Goal: Information Seeking & Learning: Learn about a topic

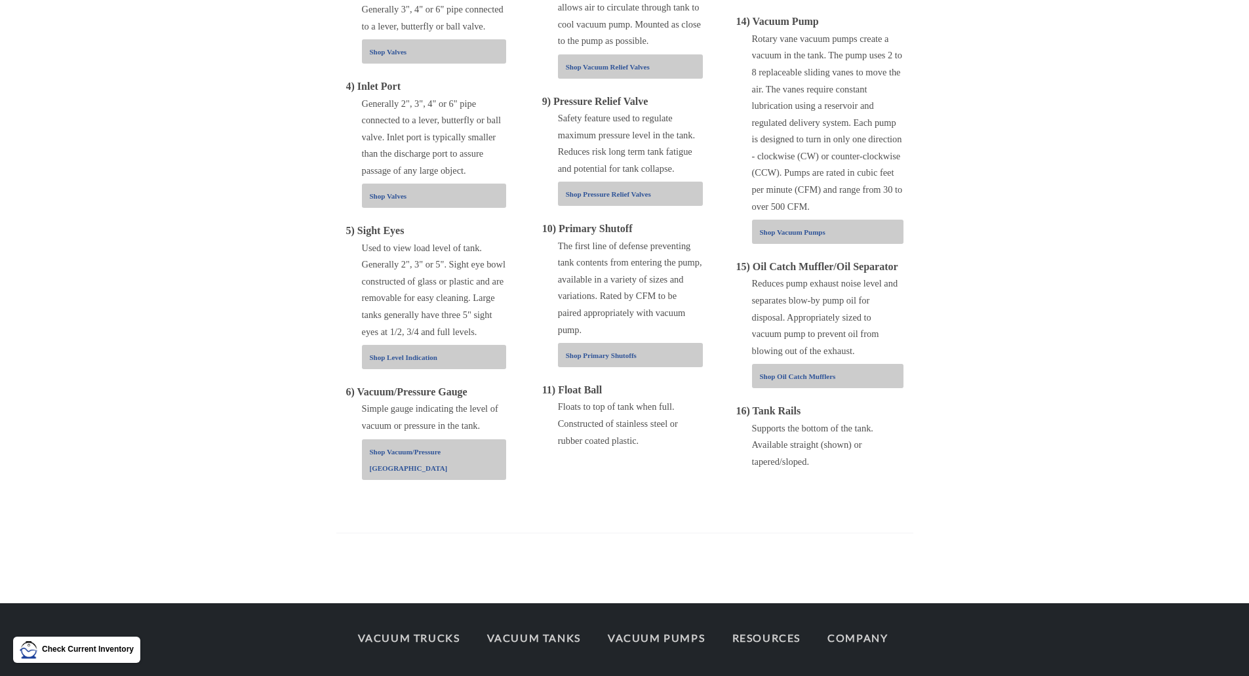
scroll to position [727, 0]
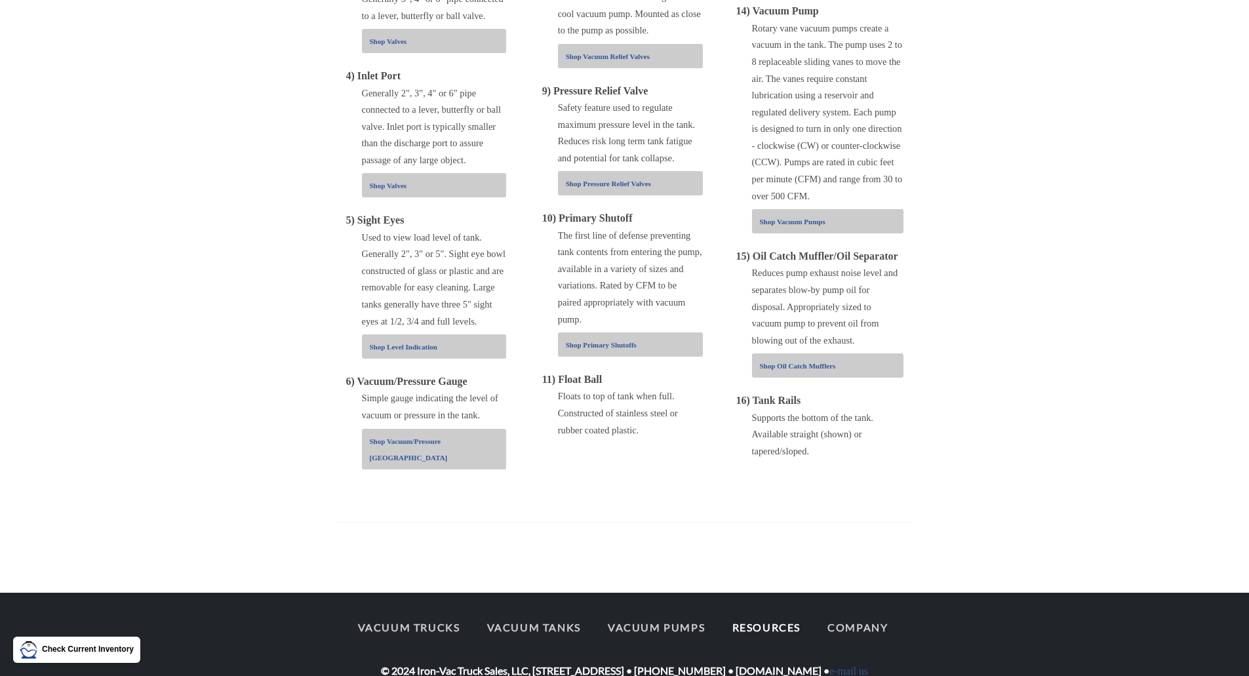
click at [751, 614] on link "Resources" at bounding box center [766, 628] width 92 height 28
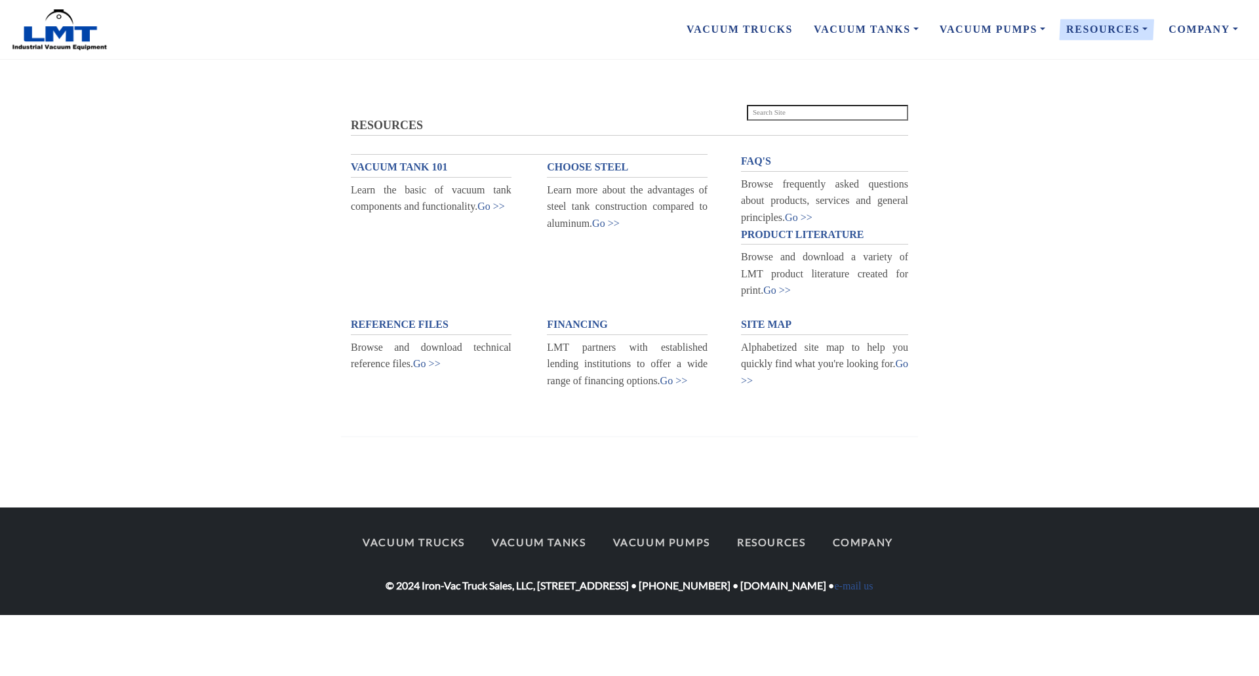
click at [387, 170] on span "VACUUM TANK 101" at bounding box center [399, 166] width 97 height 11
click at [993, 295] on section "RESOURCES RESOURCES VACUUM TANK 101 Learn the basic of vacuum tank components a…" at bounding box center [629, 284] width 1259 height 364
click at [416, 326] on span "REFERENCE FILES" at bounding box center [400, 324] width 98 height 11
click at [761, 160] on span "FAQ'S" at bounding box center [756, 160] width 30 height 11
click at [801, 229] on span "PRODUCT LITERATURE" at bounding box center [802, 234] width 123 height 11
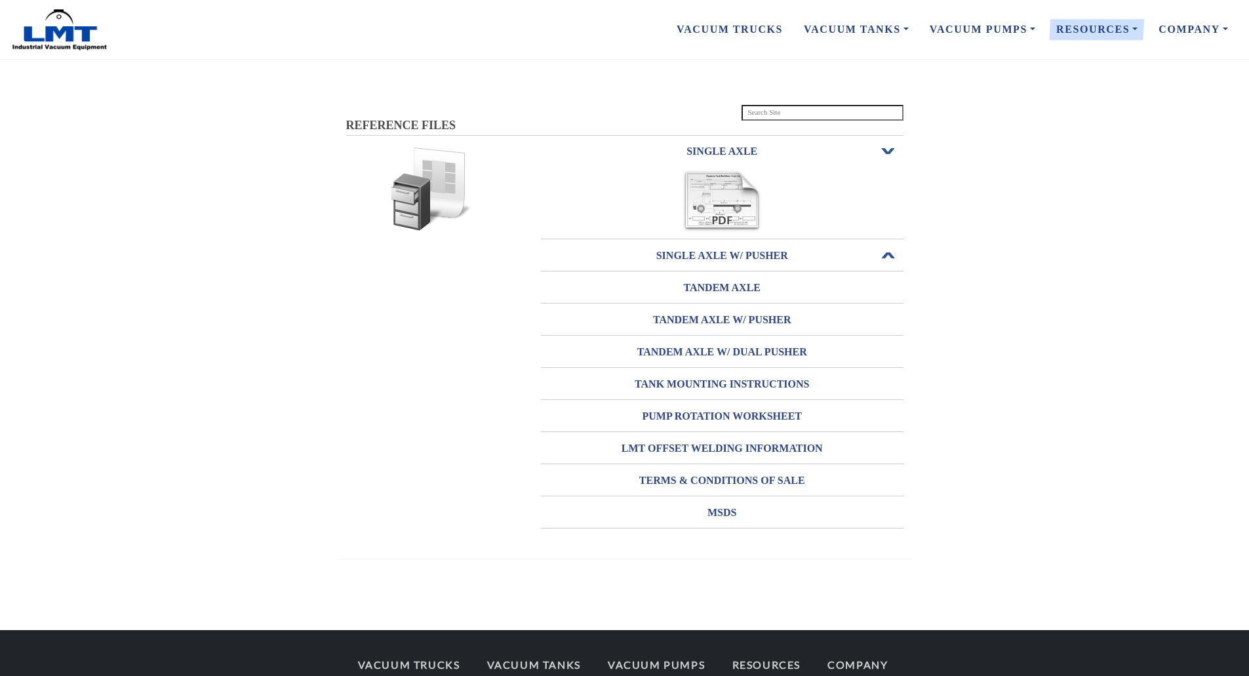
click at [757, 251] on h3 "SINGLE AXLE W/ PUSHER" at bounding box center [722, 255] width 363 height 21
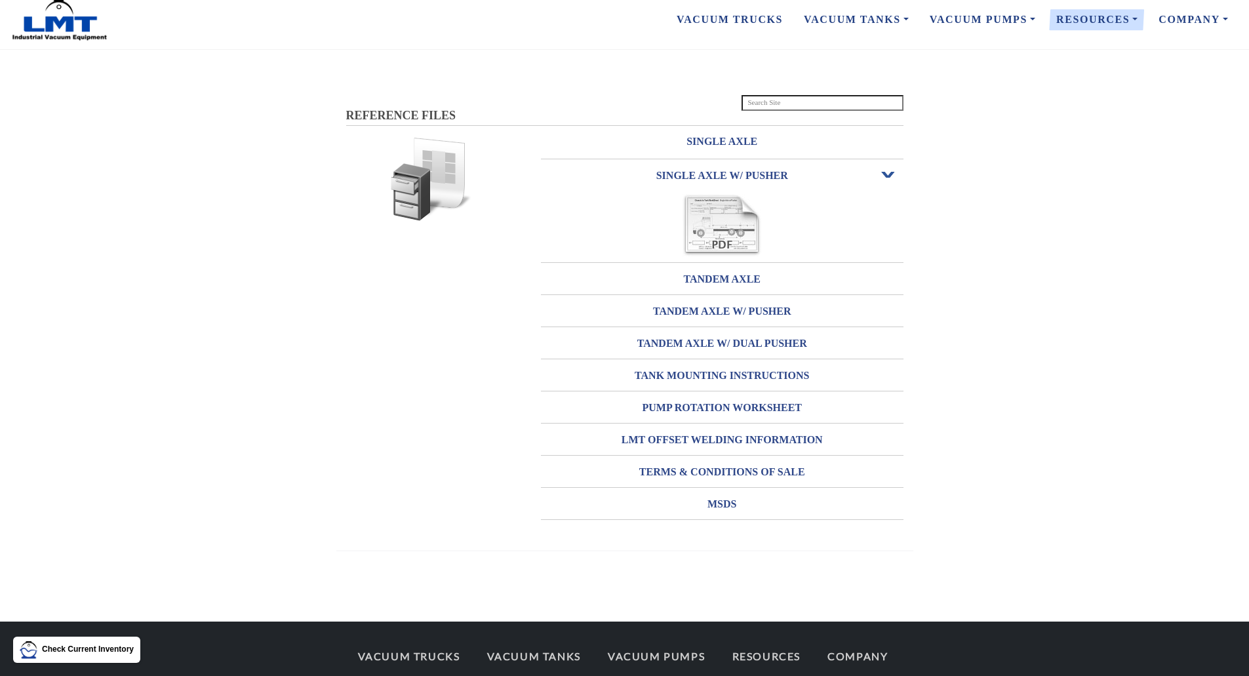
scroll to position [60, 0]
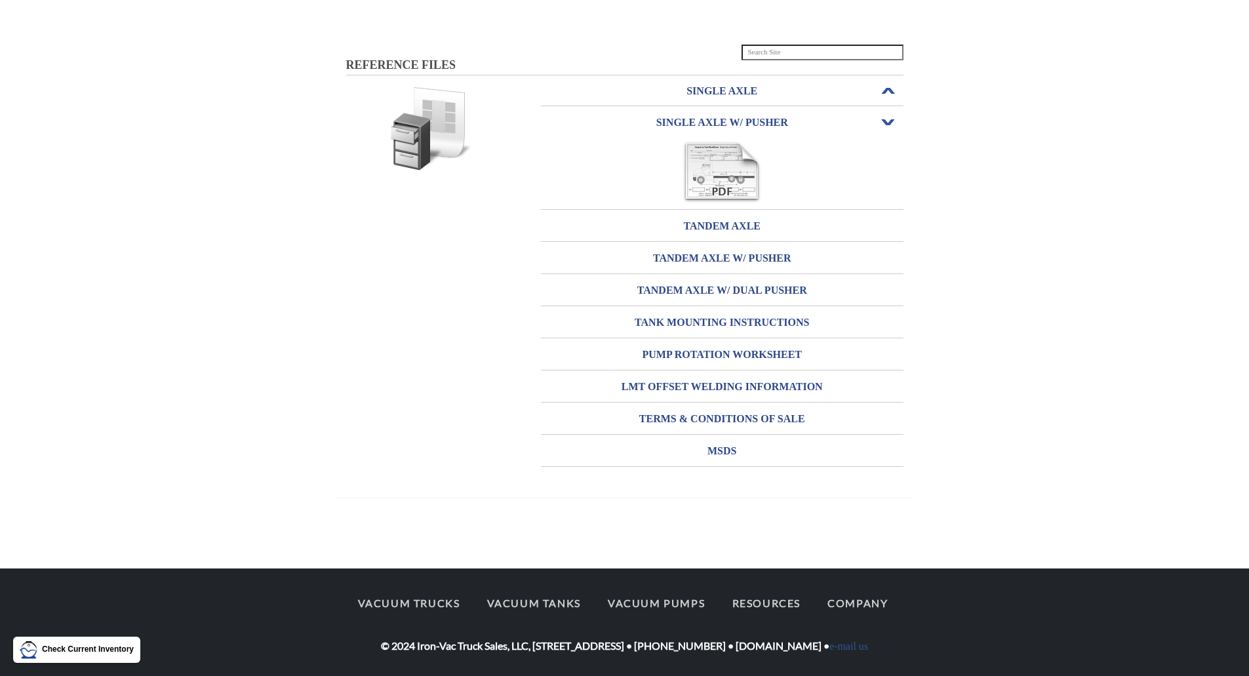
click at [742, 89] on h3 "SINGLE AXLE" at bounding box center [722, 91] width 363 height 21
click at [713, 140] on img at bounding box center [722, 141] width 80 height 62
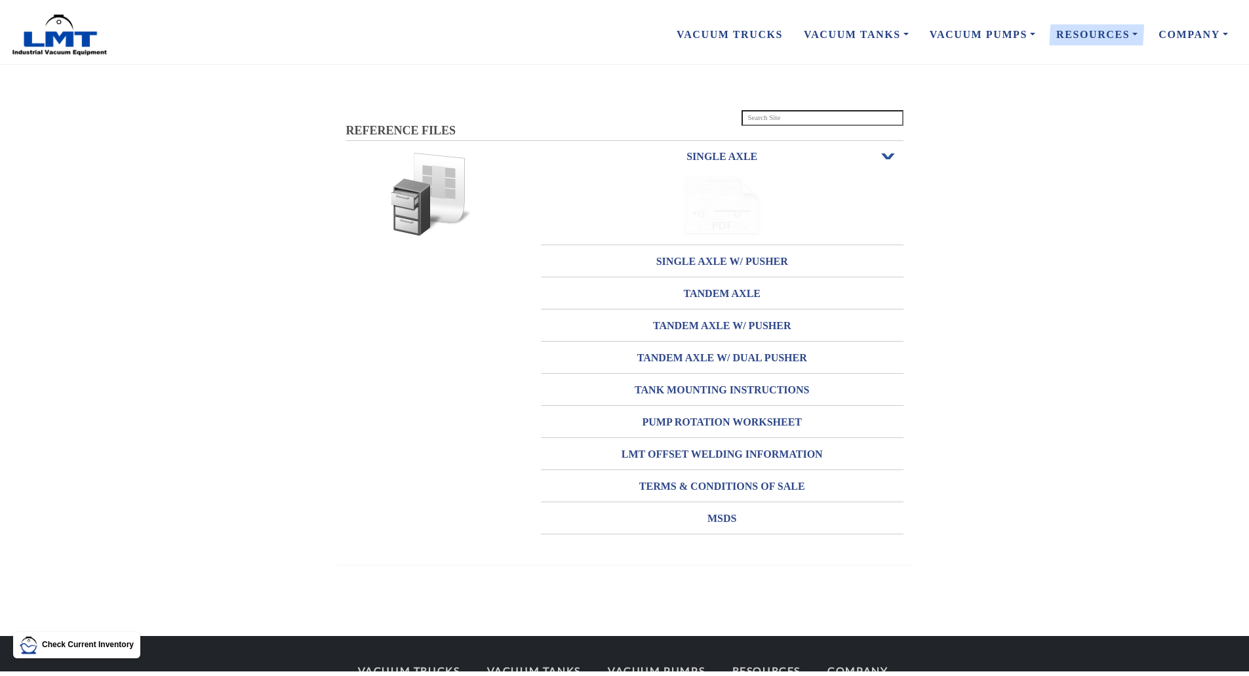
scroll to position [60, 0]
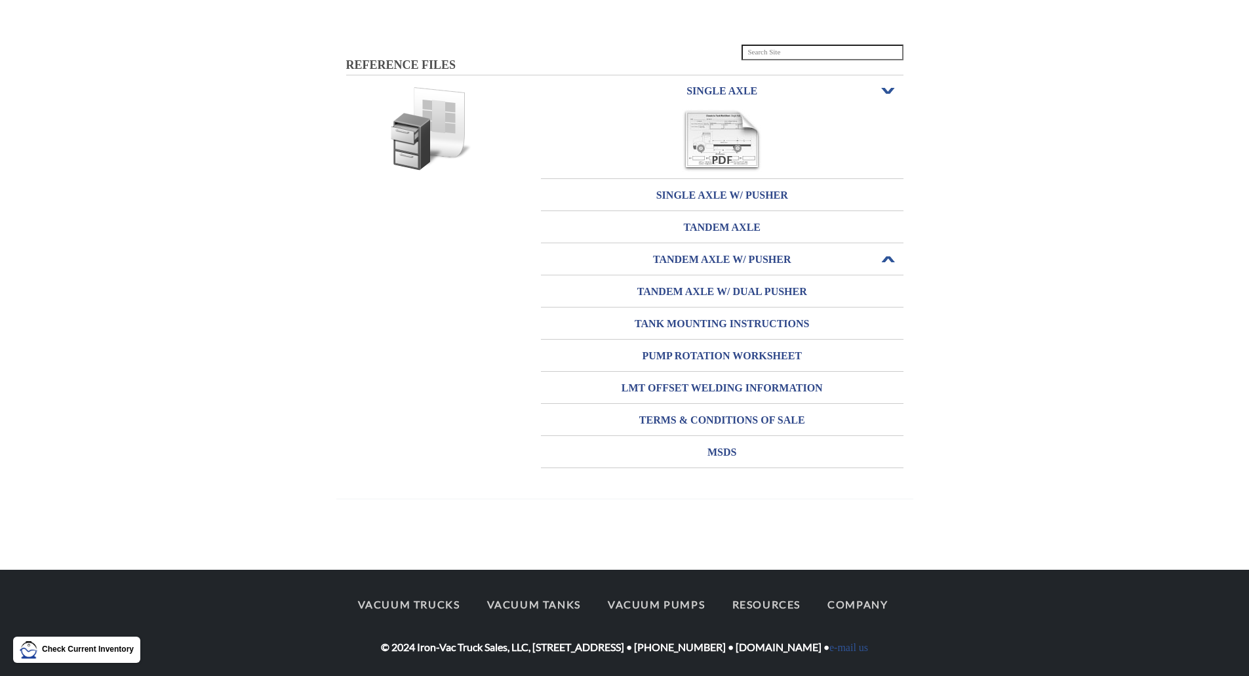
click at [713, 265] on h3 "TANDEM AXLE W/ PUSHER" at bounding box center [722, 259] width 363 height 21
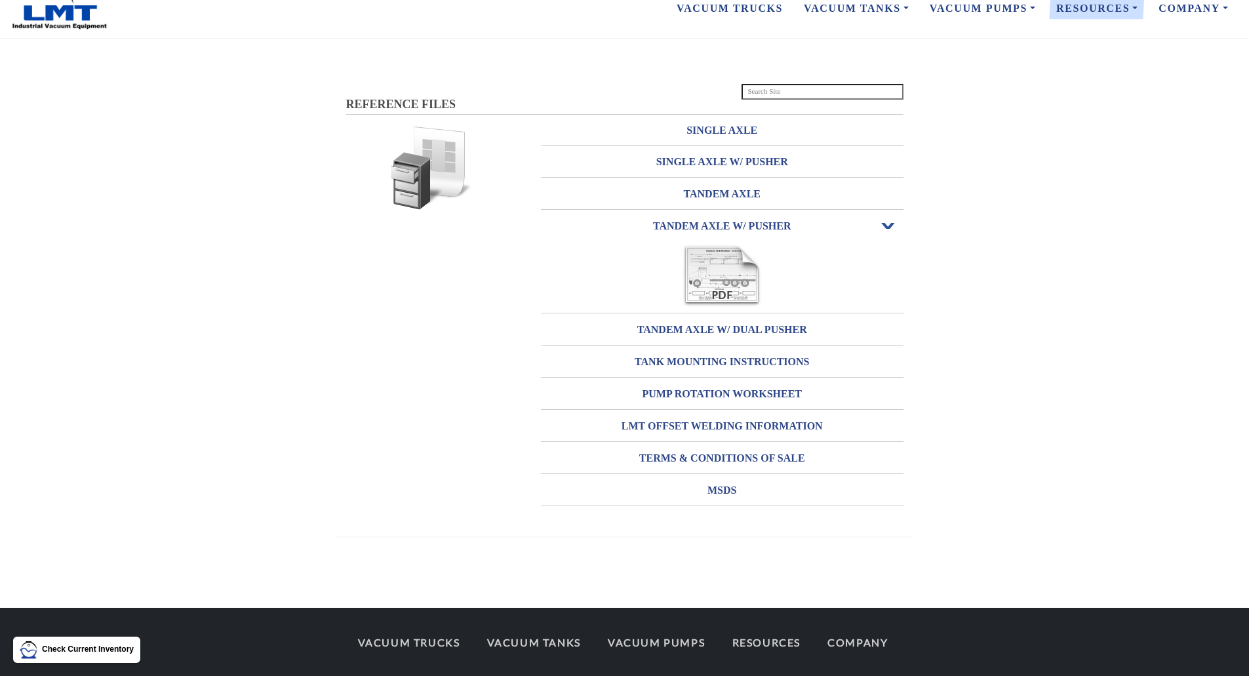
scroll to position [0, 0]
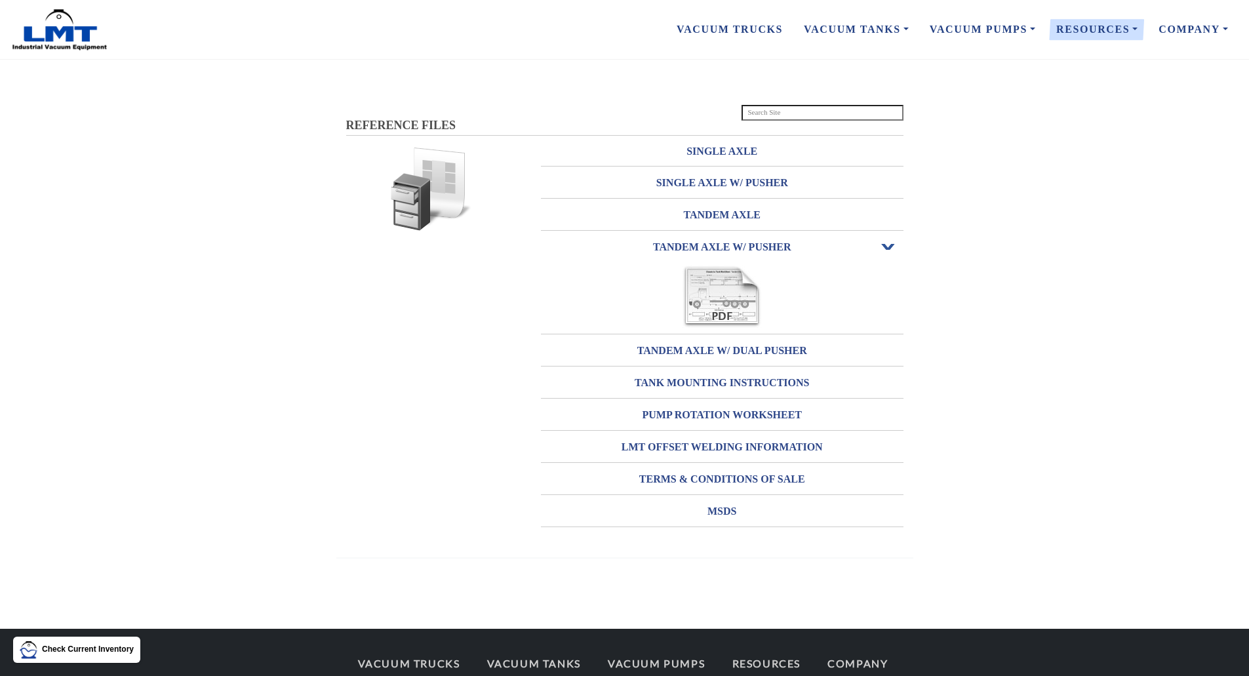
click at [424, 214] on img at bounding box center [432, 190] width 84 height 84
click at [774, 31] on link "Vacuum Trucks" at bounding box center [729, 30] width 127 height 28
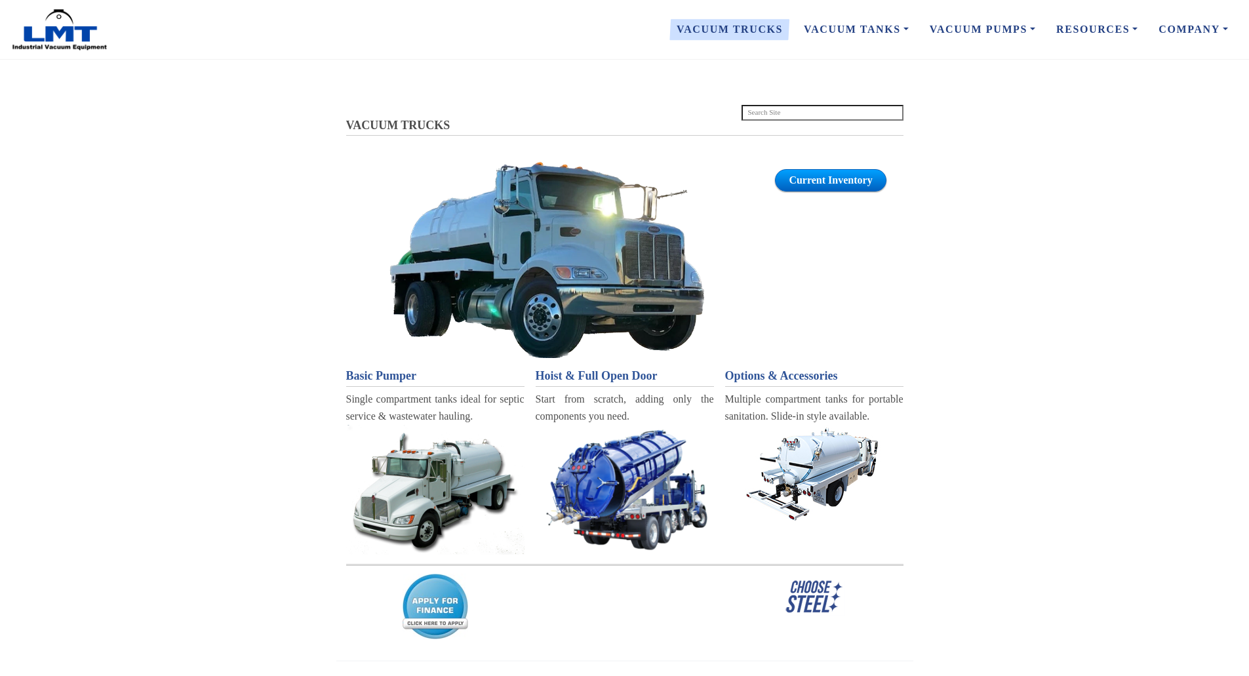
click at [439, 510] on img at bounding box center [435, 490] width 178 height 130
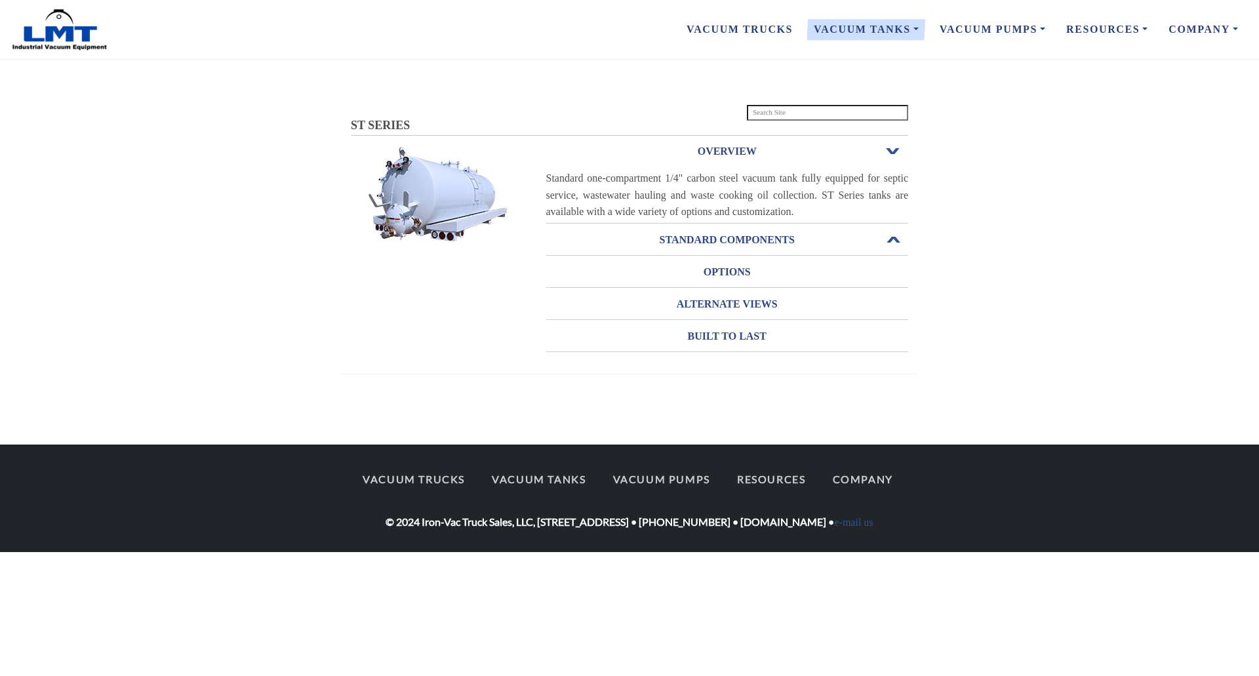
click at [746, 244] on h3 "STANDARD COMPONENTS" at bounding box center [727, 239] width 363 height 21
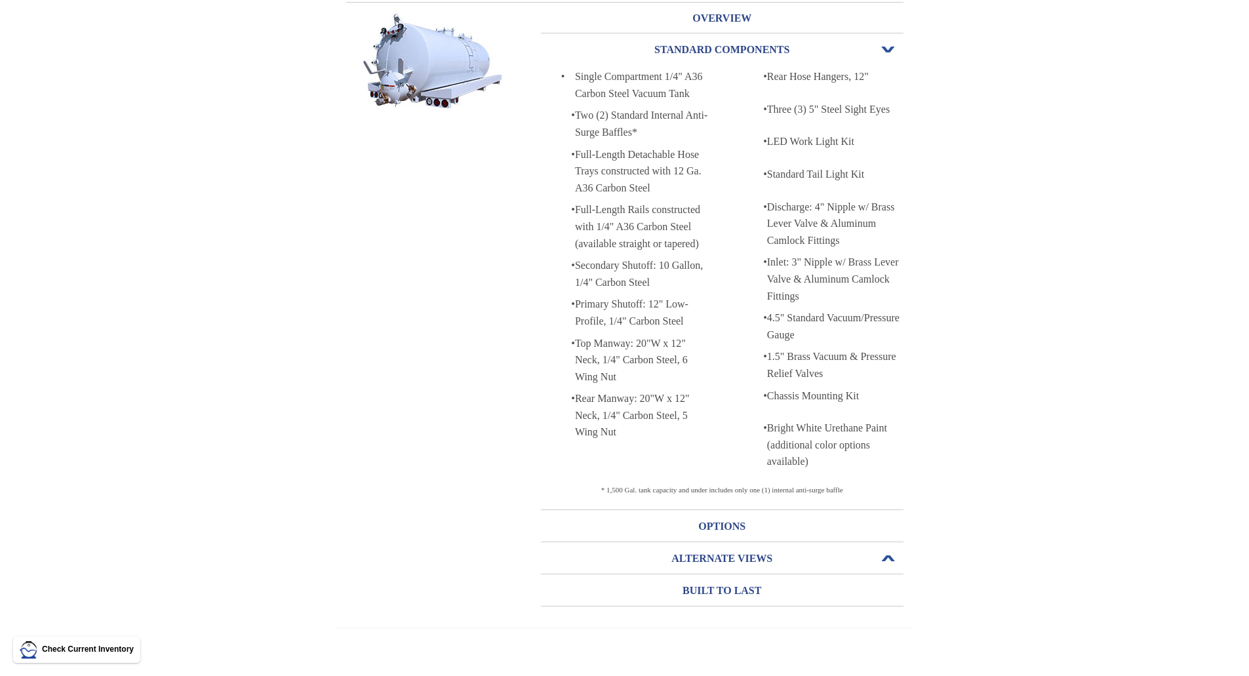
scroll to position [167, 0]
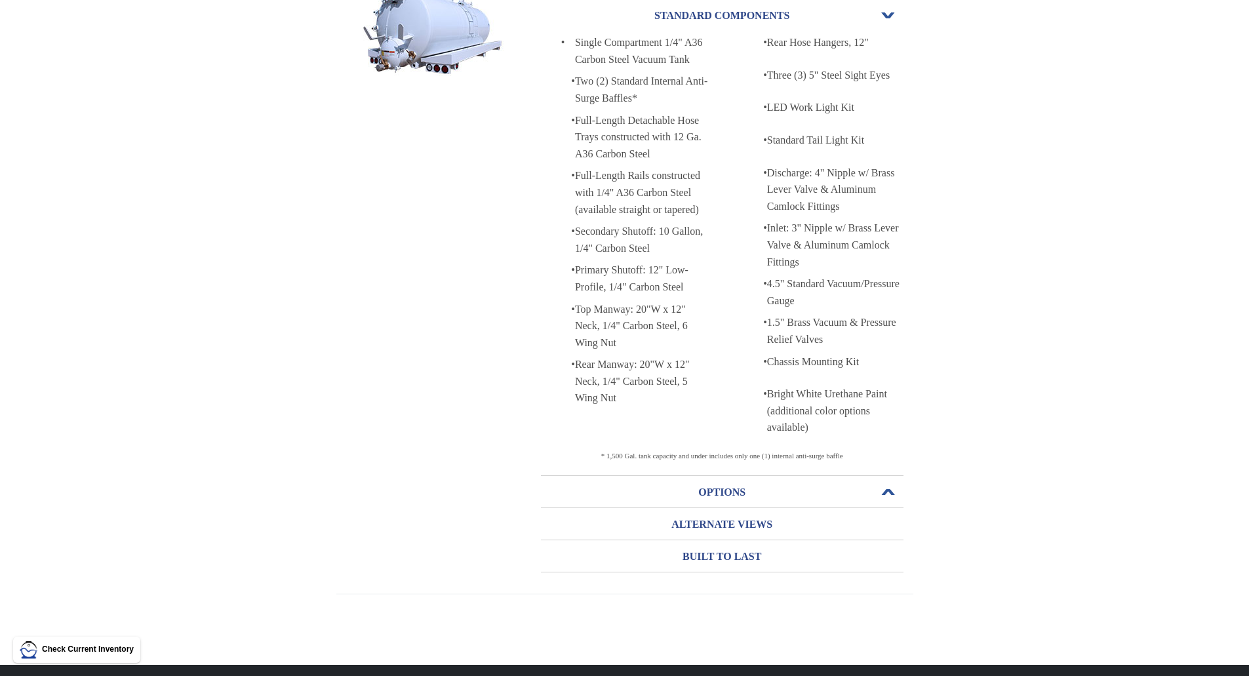
click at [736, 490] on h3 "OPTIONS" at bounding box center [722, 492] width 363 height 21
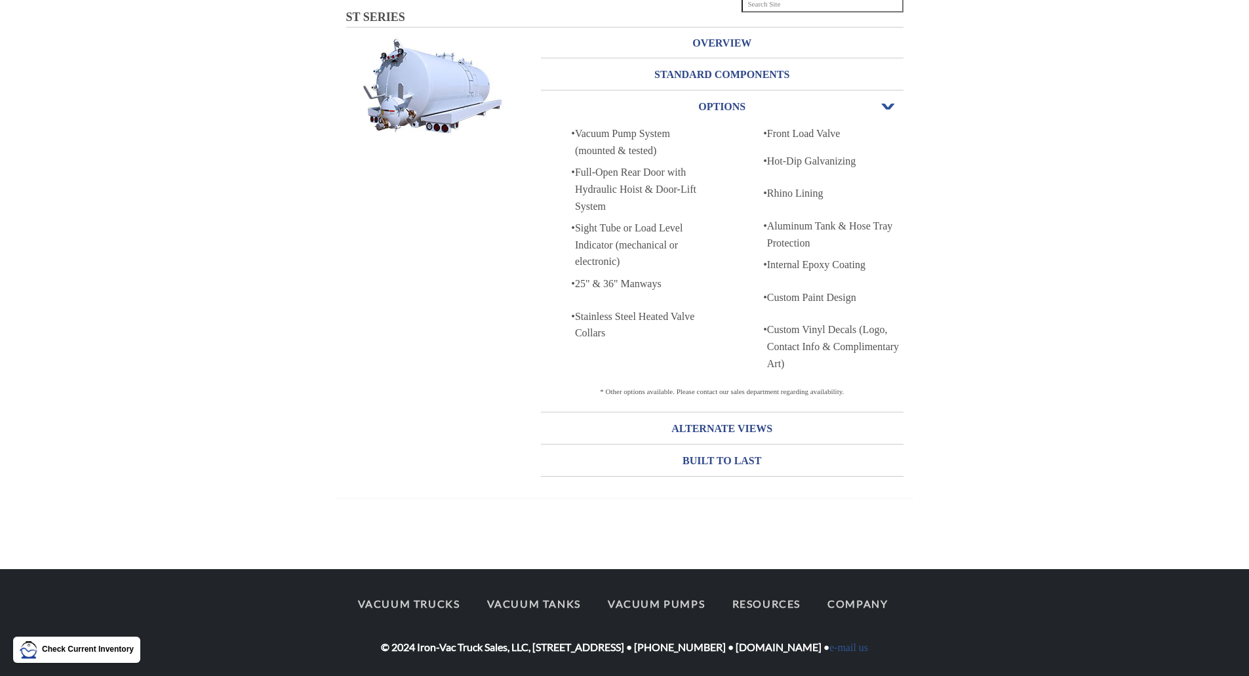
scroll to position [108, 0]
click at [748, 424] on h3 "ALTERNATE VIEWS" at bounding box center [722, 428] width 363 height 21
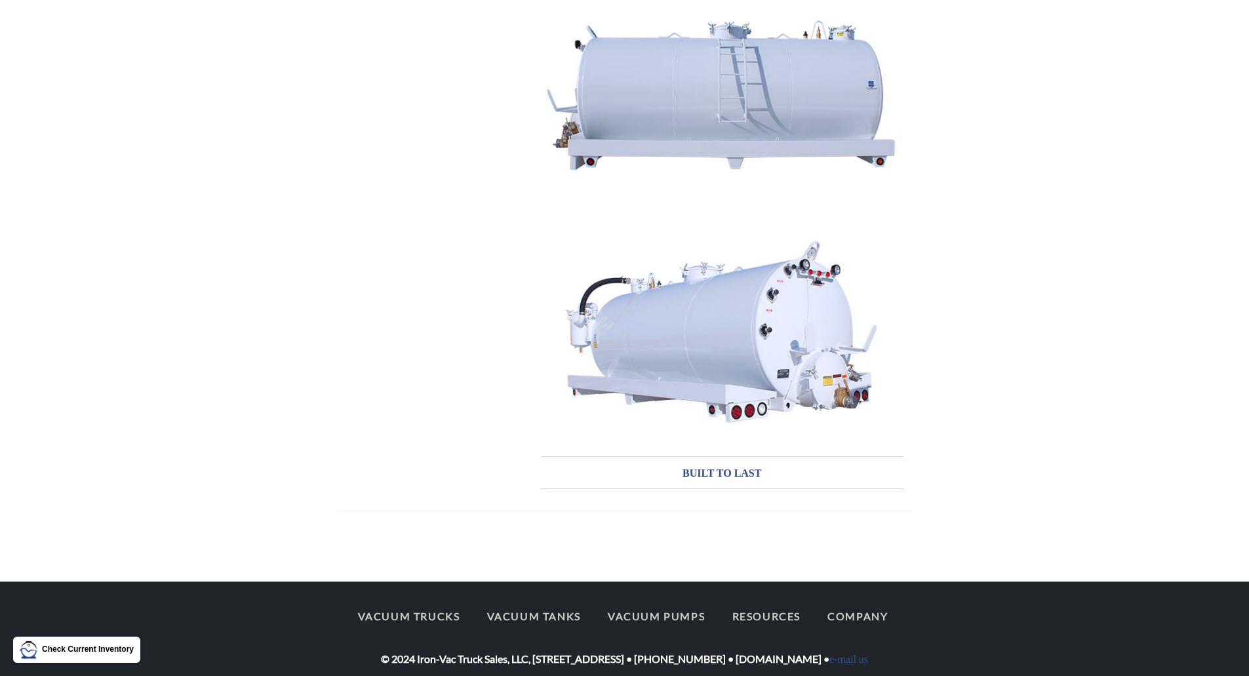
scroll to position [793, 0]
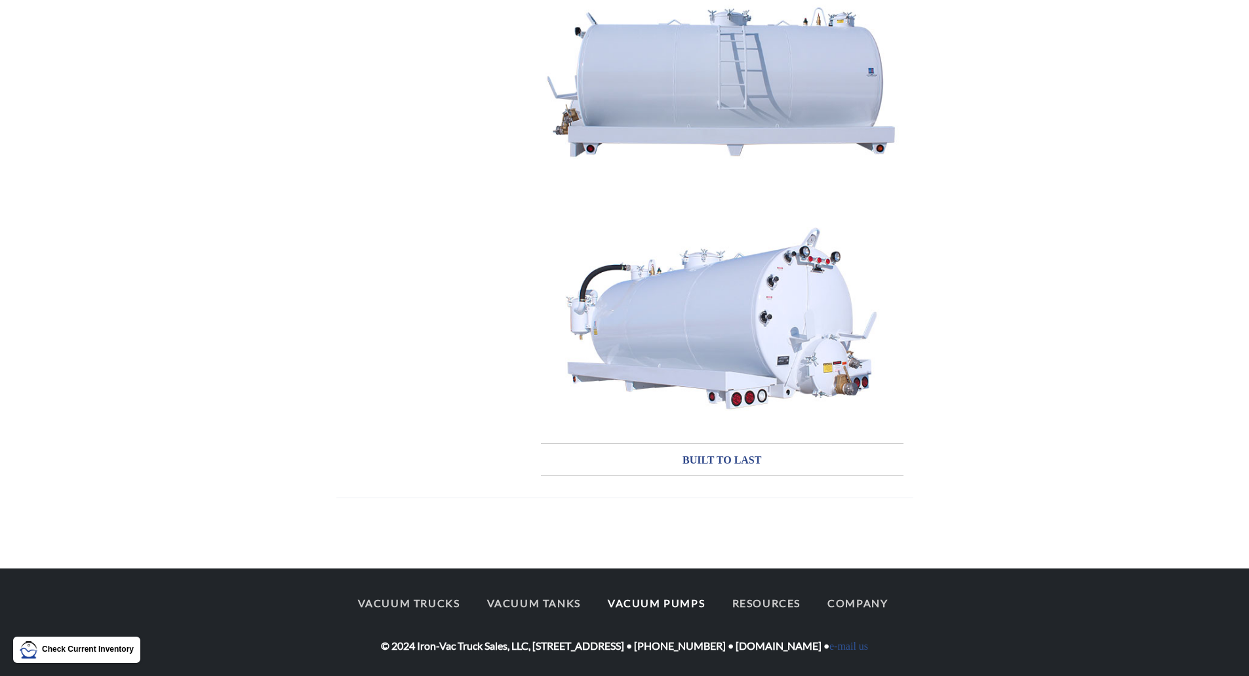
click at [634, 602] on link "Vacuum Pumps" at bounding box center [656, 603] width 121 height 28
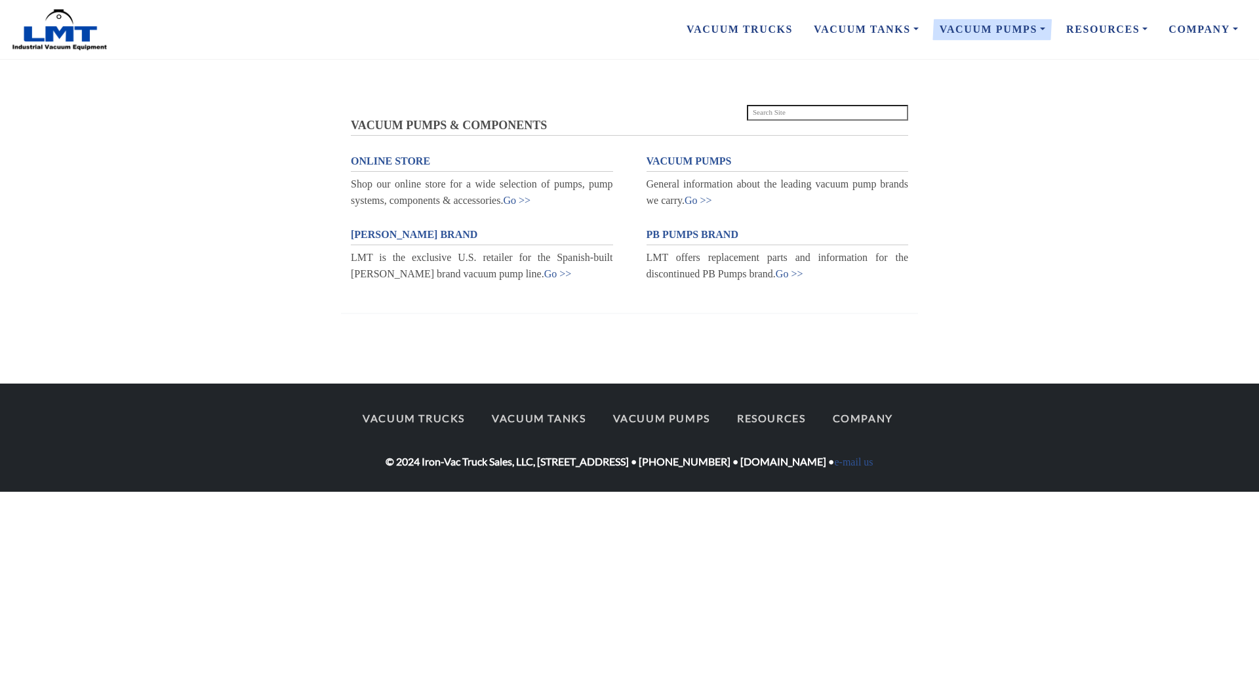
click at [694, 233] on span "PB PUMPS BRAND" at bounding box center [693, 234] width 92 height 11
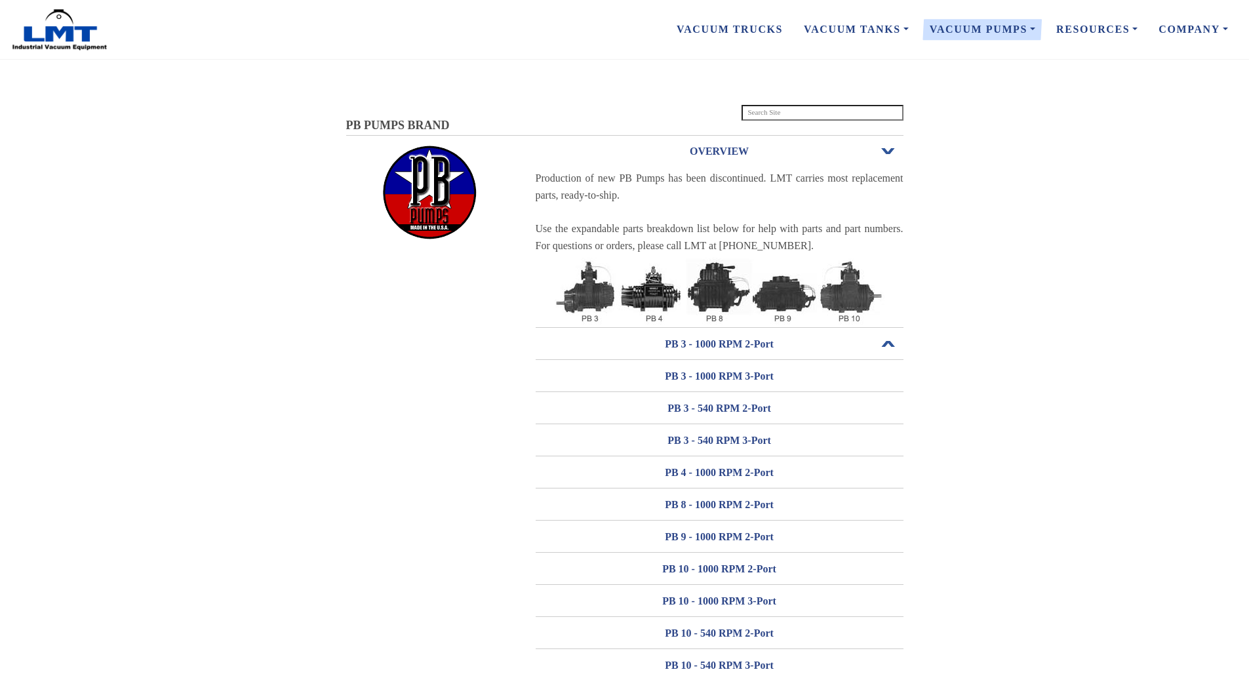
click at [695, 344] on h3 "PB 3 - 1000 RPM 2-Port" at bounding box center [720, 344] width 368 height 21
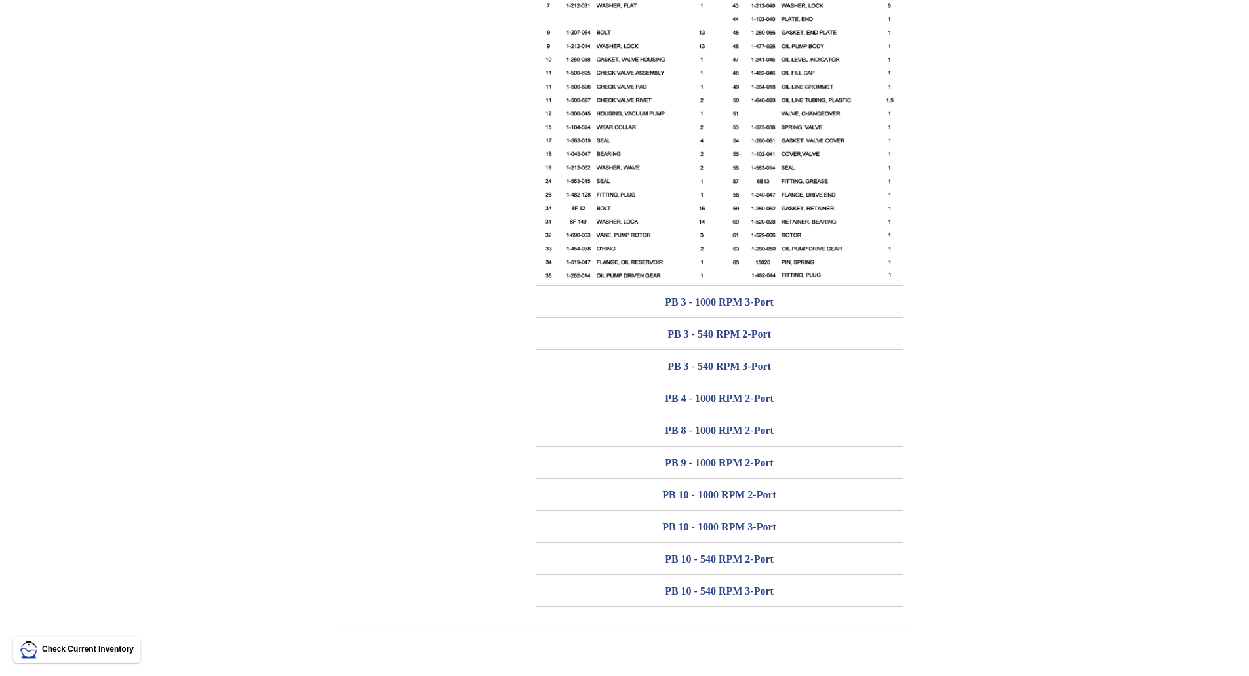
scroll to position [984, 0]
click at [730, 597] on h3 "PB 10 - 540 RPM 3-Port" at bounding box center [720, 592] width 368 height 21
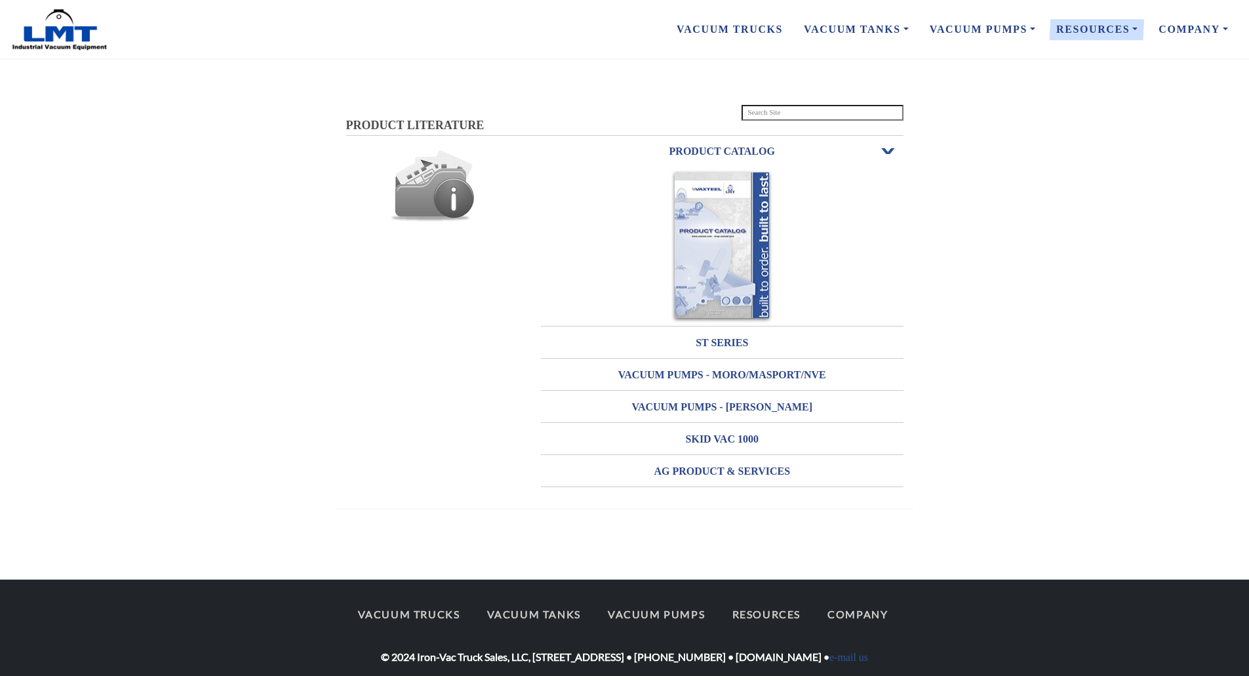
click at [729, 277] on img at bounding box center [722, 246] width 102 height 153
